Goal: Task Accomplishment & Management: Use online tool/utility

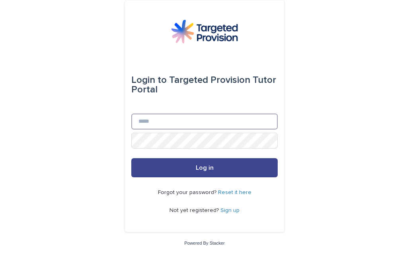
type input "**********"
click at [199, 166] on span "Log in" at bounding box center [205, 167] width 18 height 6
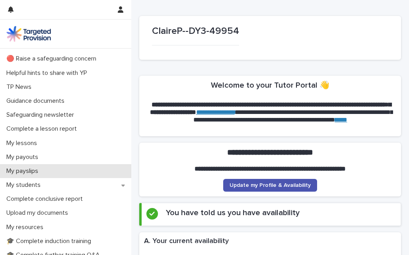
scroll to position [25, 0]
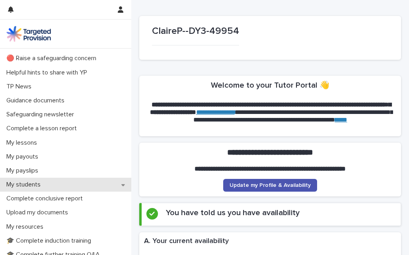
click at [59, 186] on div "My students" at bounding box center [65, 185] width 131 height 14
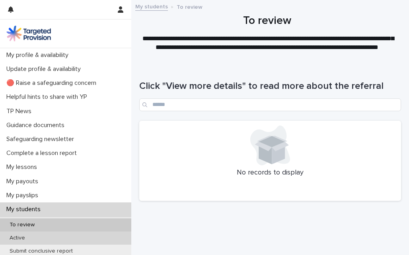
click at [31, 238] on div "Active" at bounding box center [65, 237] width 131 height 13
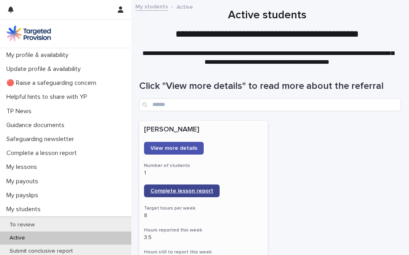
click at [188, 189] on span "Complete lesson report" at bounding box center [182, 191] width 63 height 6
